Goal: Task Accomplishment & Management: Use online tool/utility

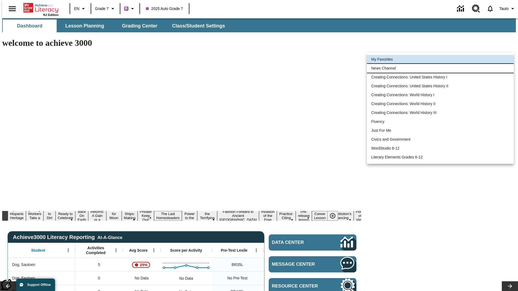
click at [440, 68] on li "News Channel" at bounding box center [440, 68] width 147 height 9
type input "120"
